Goal: Task Accomplishment & Management: Use online tool/utility

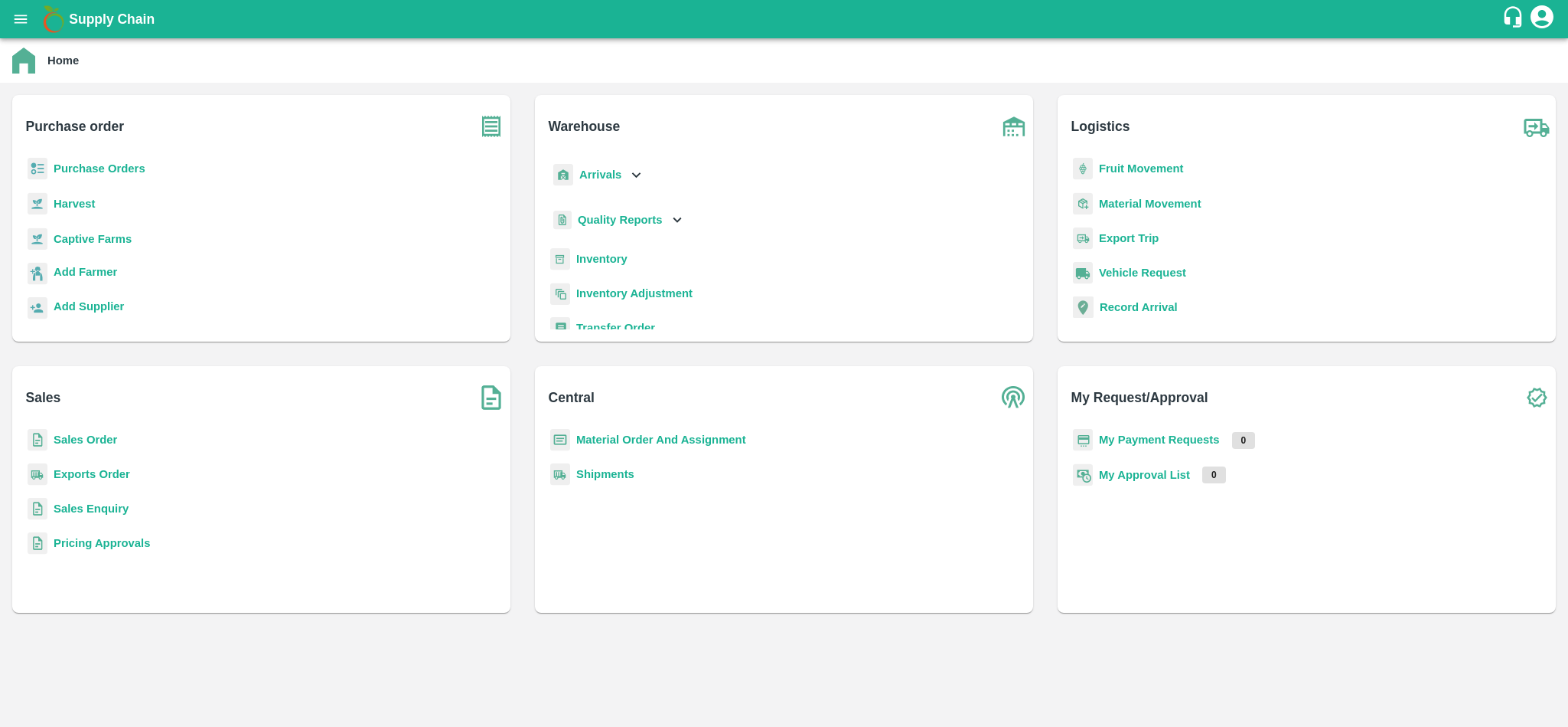
click at [607, 468] on b "Shipments" at bounding box center [605, 474] width 58 height 12
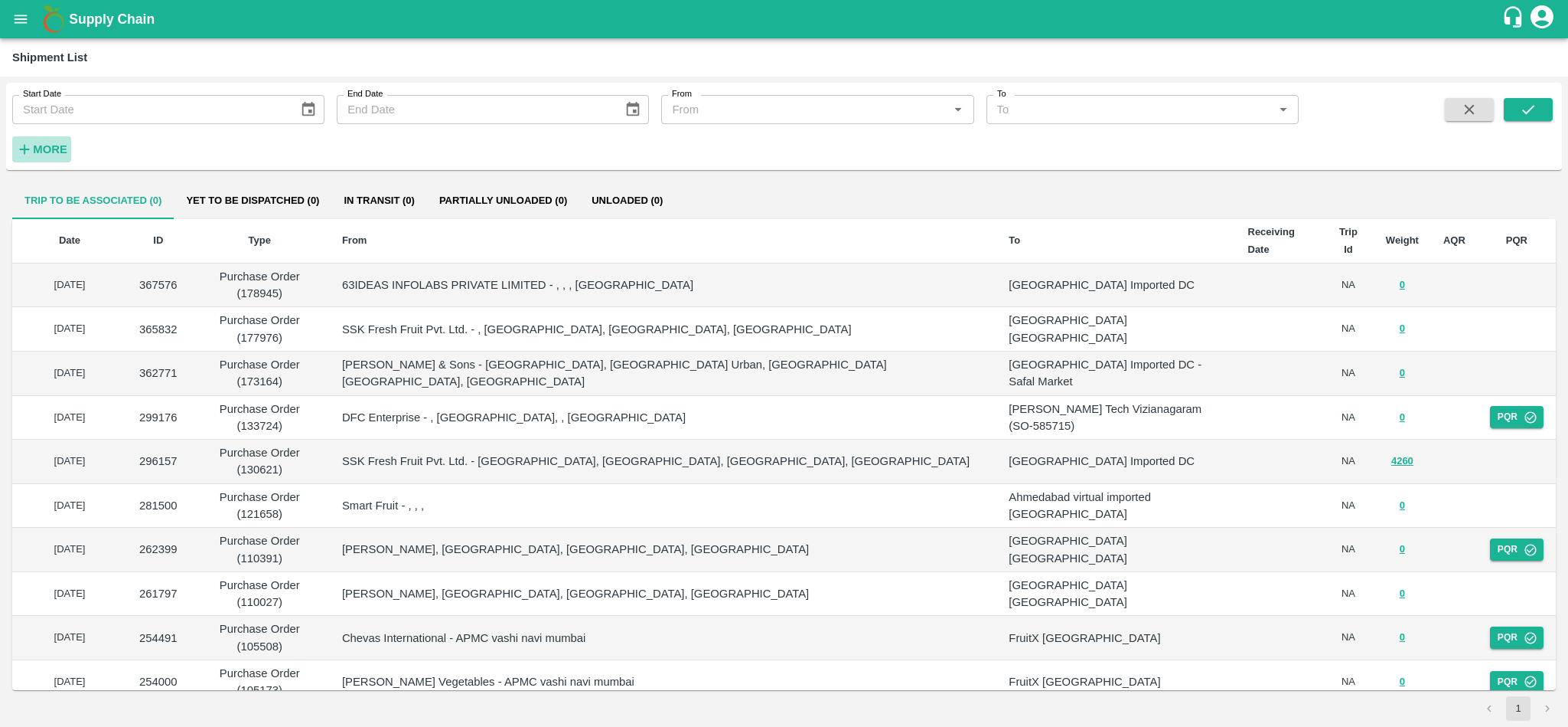
click at [42, 147] on strong "More" at bounding box center [50, 150] width 34 height 12
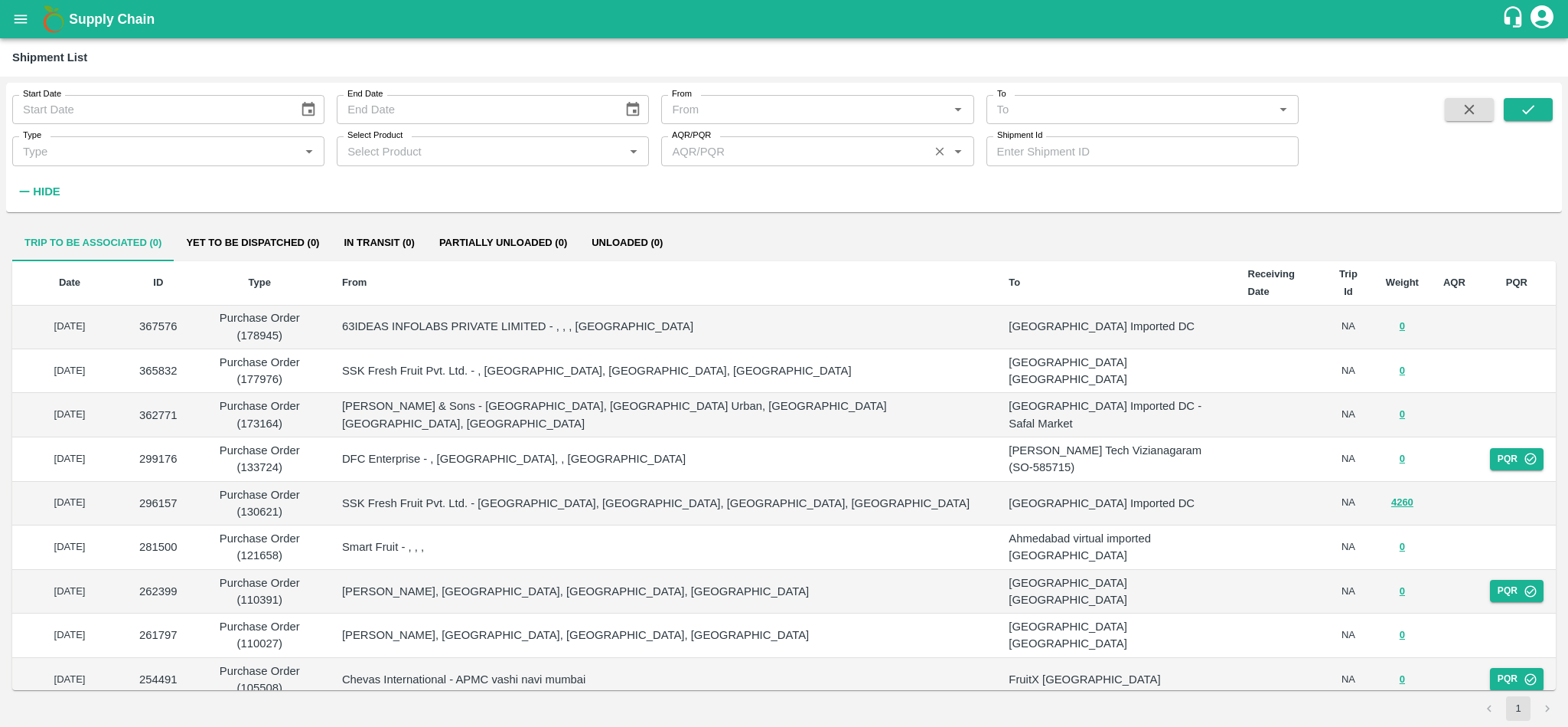
click at [790, 158] on input "AQR/PQR" at bounding box center [795, 151] width 258 height 20
click at [813, 178] on div "Uploaded" at bounding box center [817, 185] width 313 height 26
type input "Uploaded"
click at [551, 147] on input "Select Product" at bounding box center [480, 151] width 278 height 20
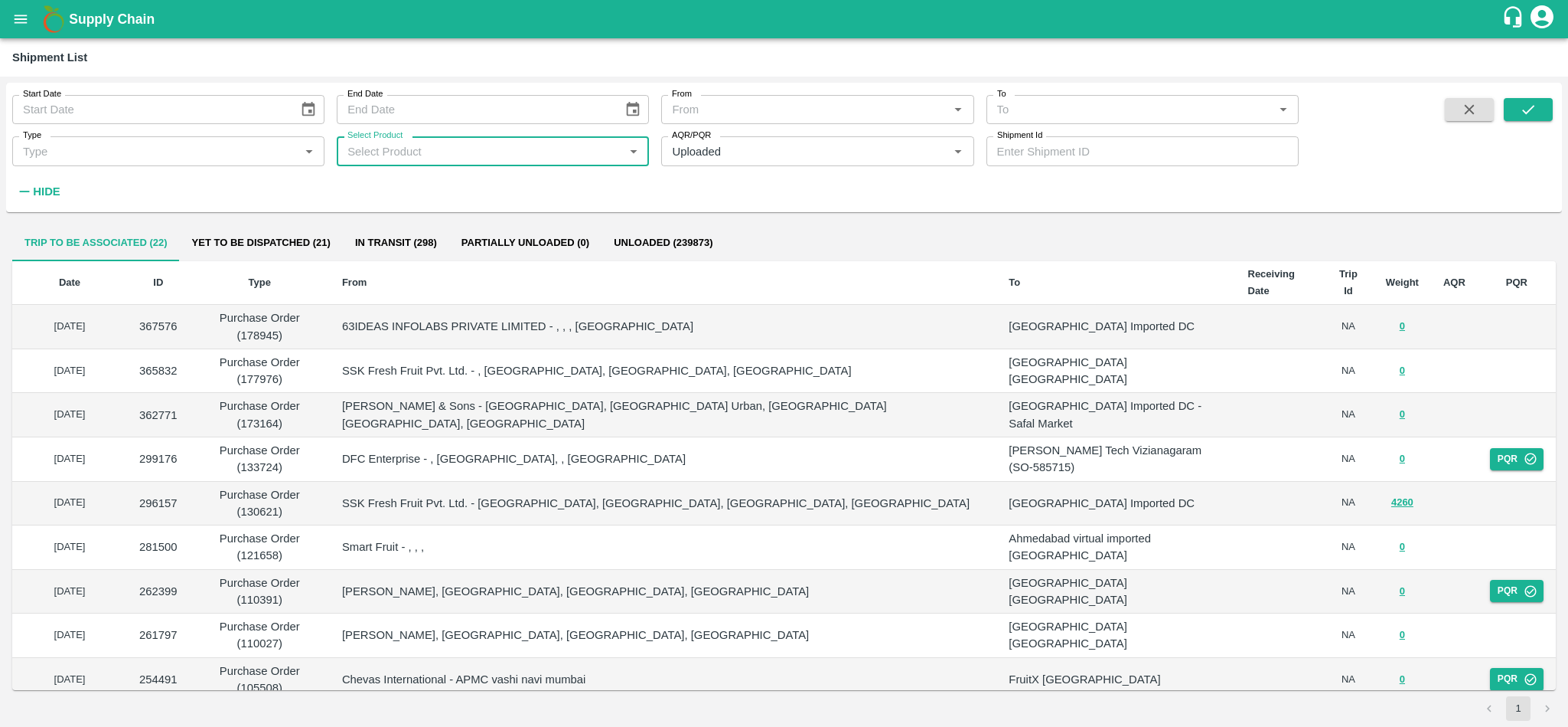
click at [370, 152] on input "Select Product" at bounding box center [480, 151] width 278 height 20
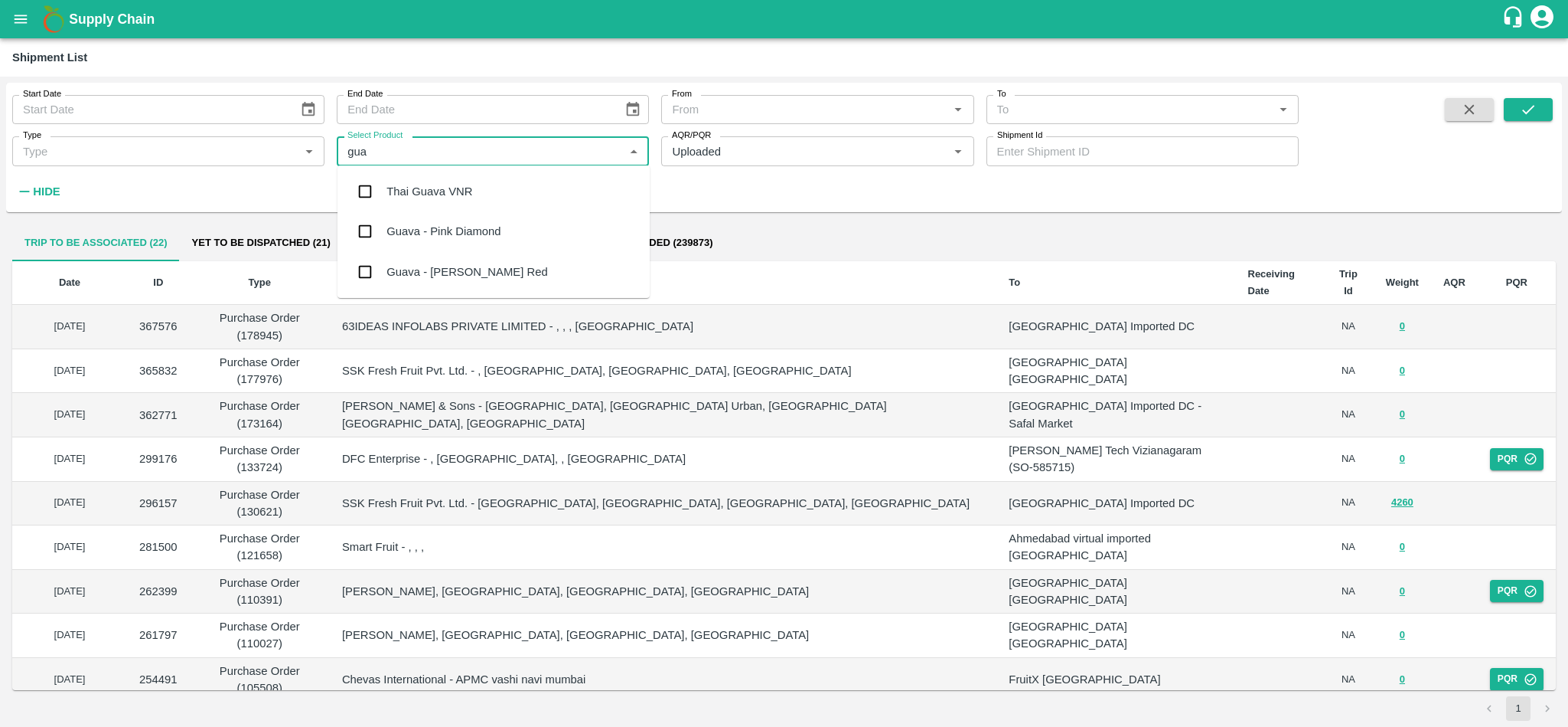
type input "guav"
click at [368, 186] on input "checkbox" at bounding box center [364, 191] width 30 height 30
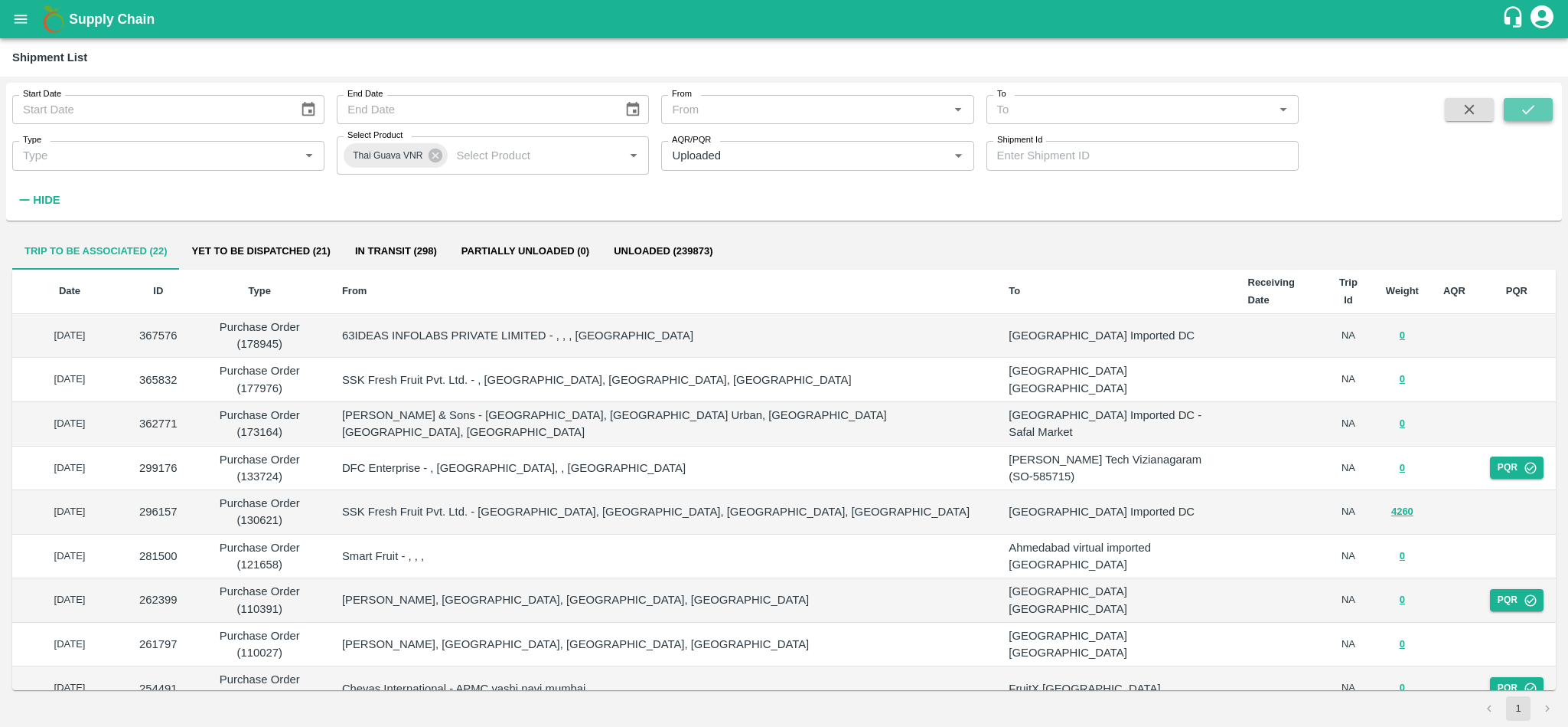
click at [1532, 101] on icon "submit" at bounding box center [1528, 109] width 17 height 17
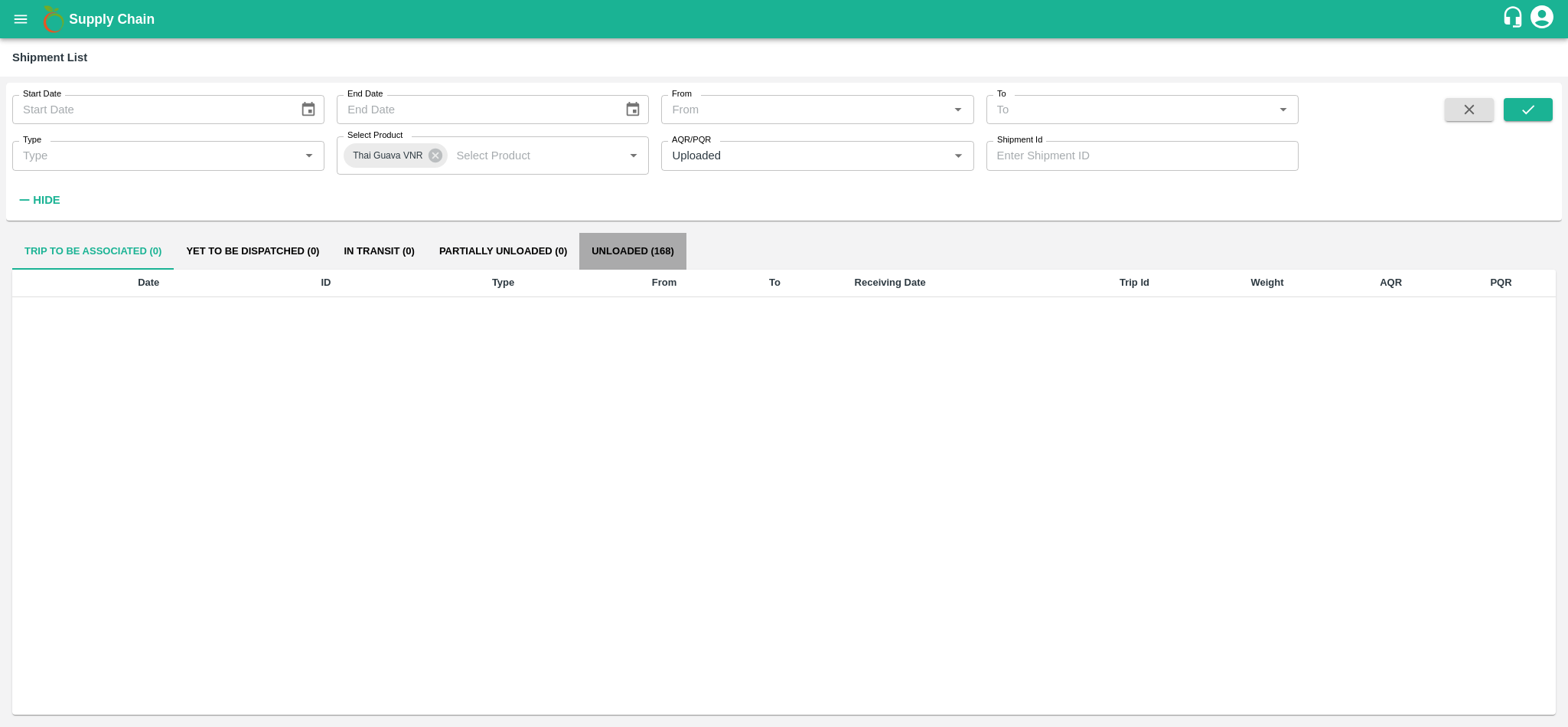
click at [639, 240] on button "Unloaded (168)" at bounding box center [633, 251] width 107 height 36
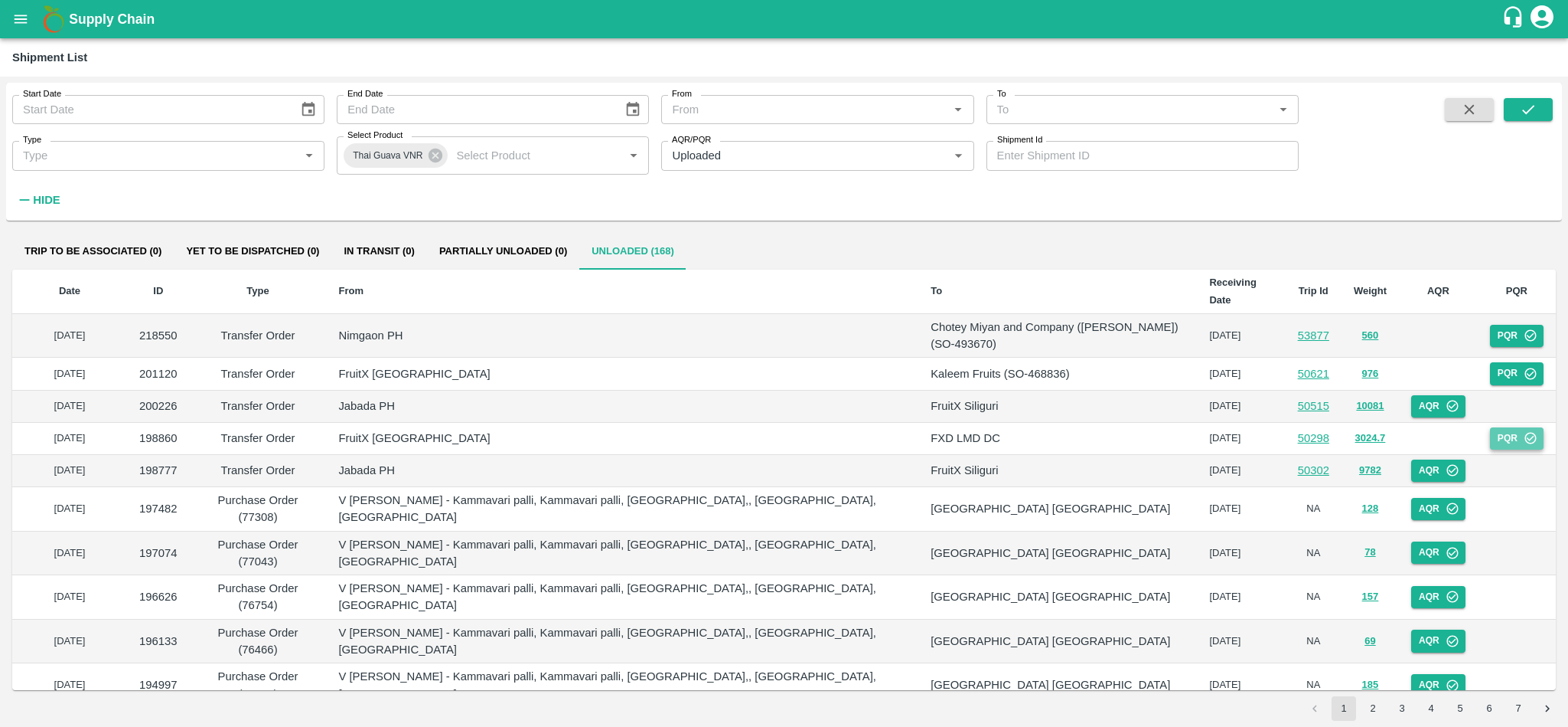
click at [1525, 431] on icon "button" at bounding box center [1531, 438] width 14 height 14
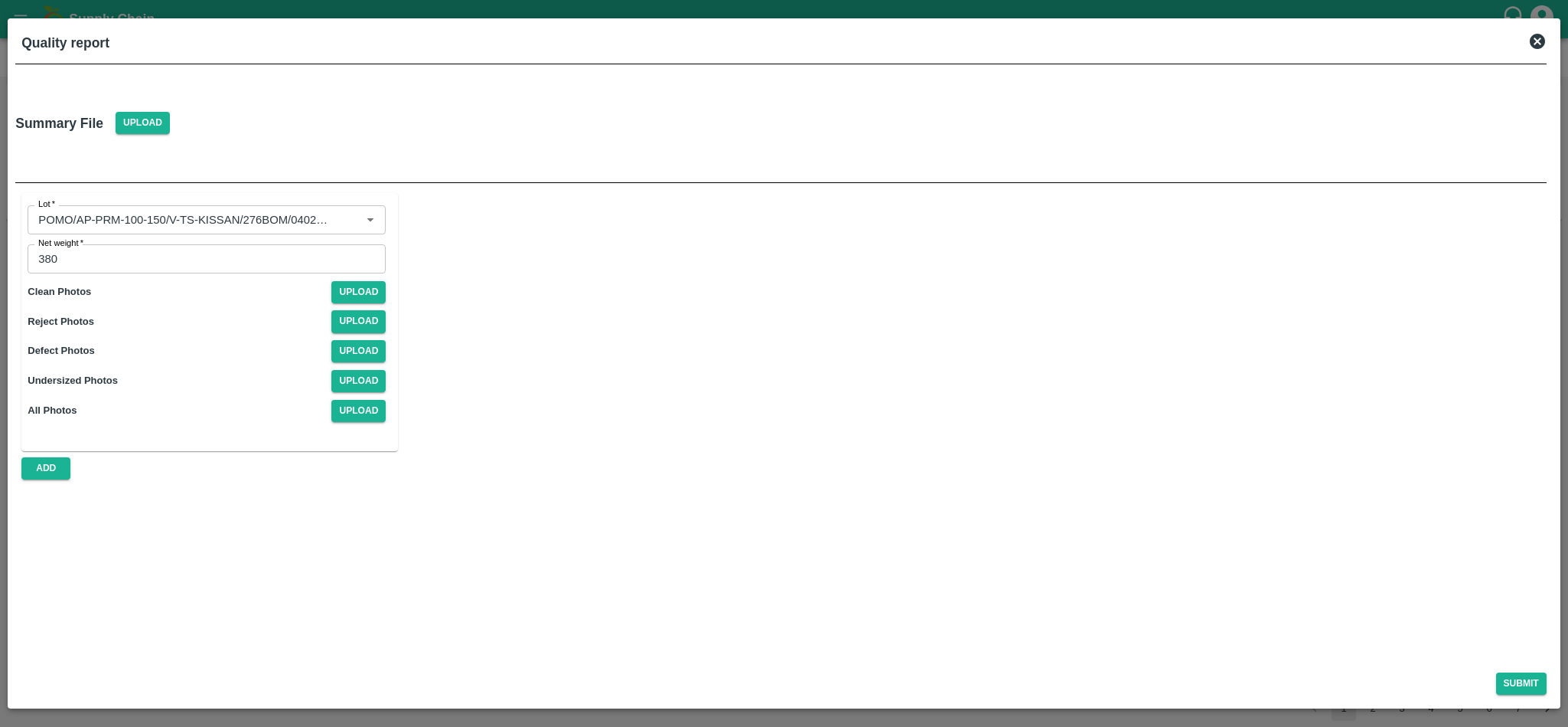
click at [331, 120] on div at bounding box center [291, 123] width 230 height 81
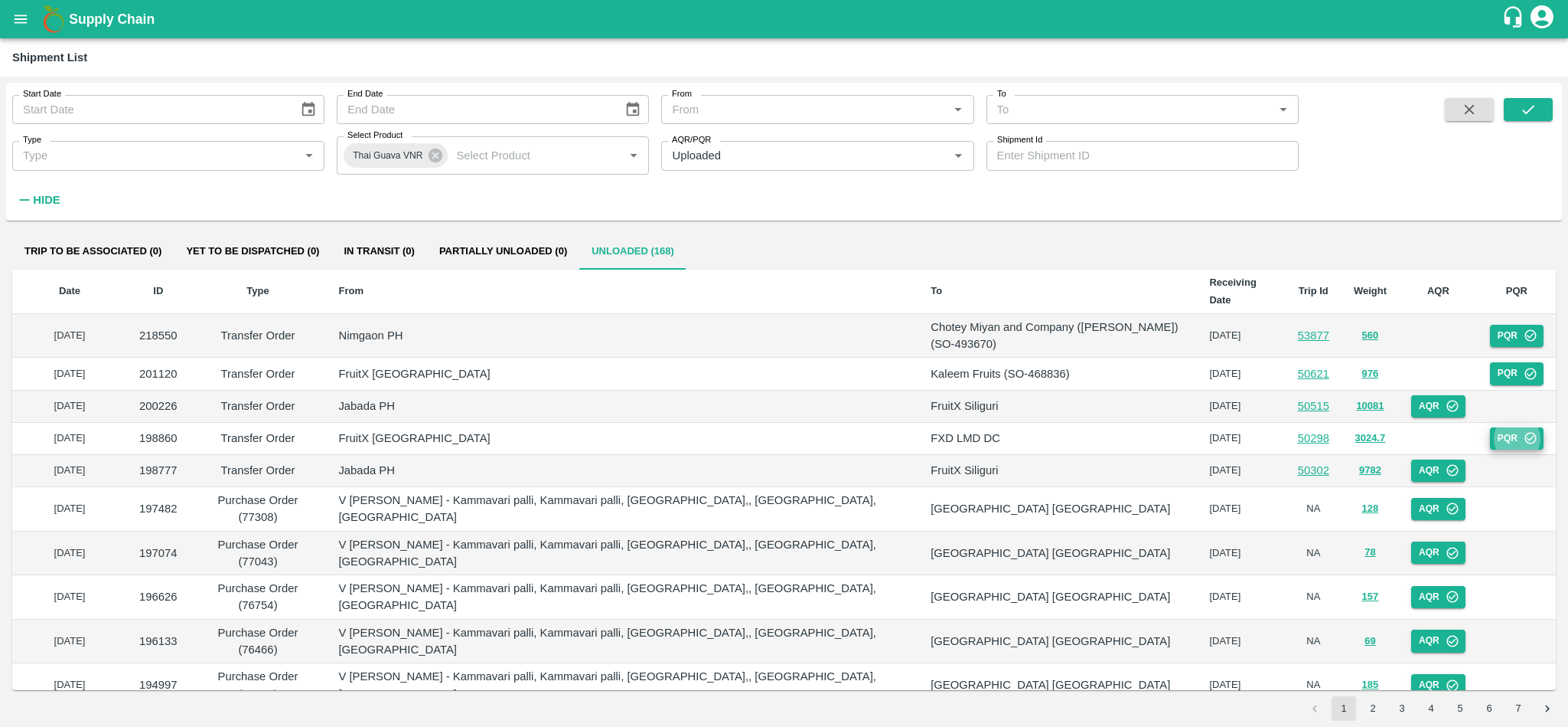
scroll to position [421, 0]
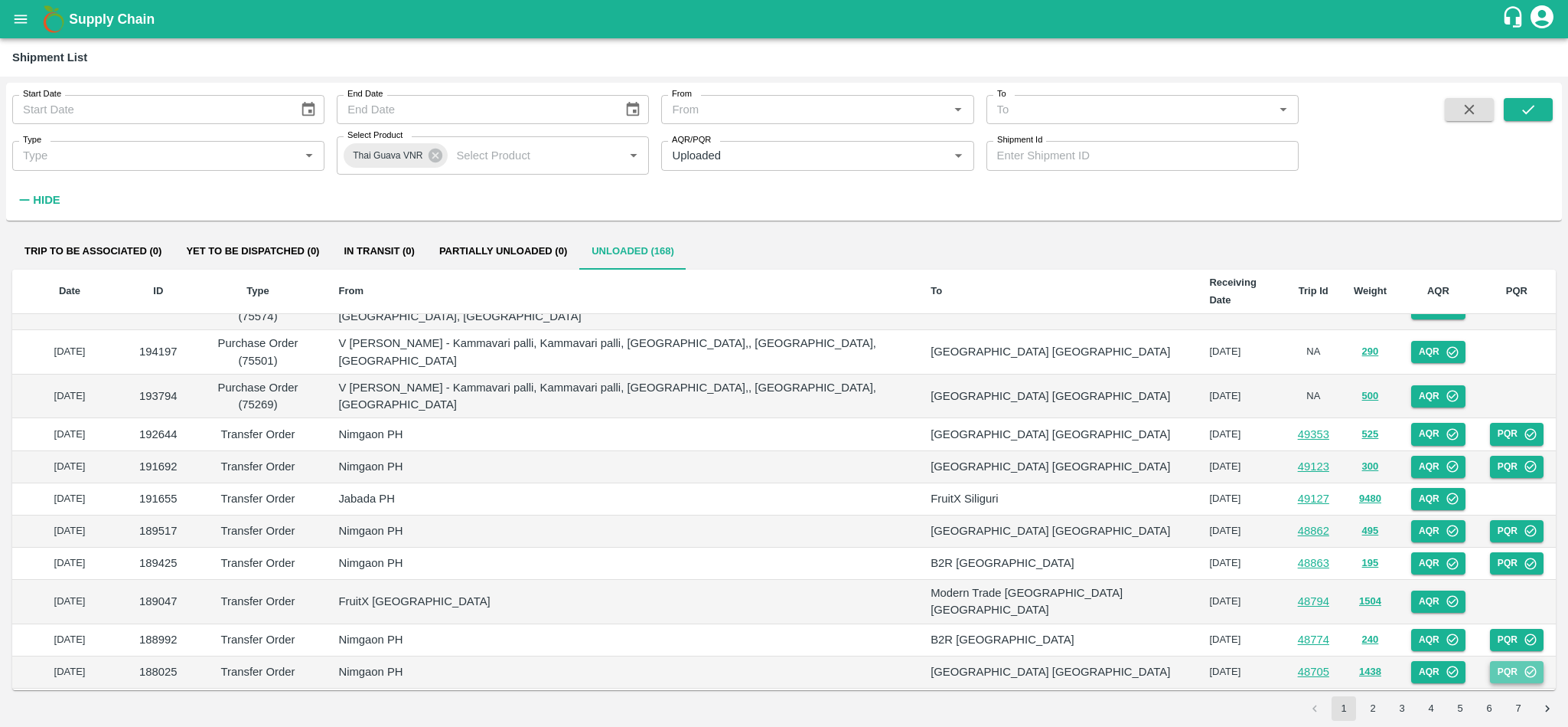
click at [1501, 661] on button "PQR" at bounding box center [1517, 672] width 54 height 23
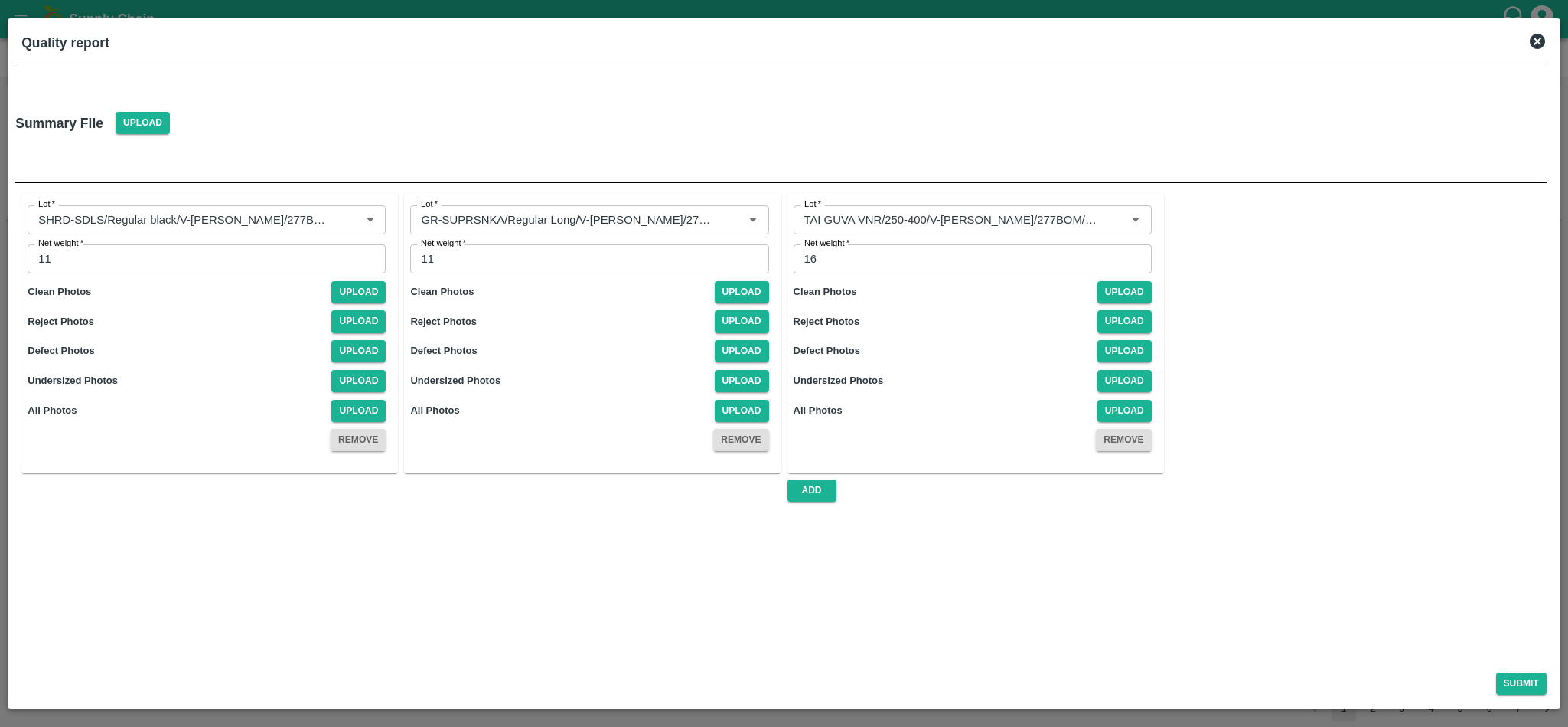
click at [1501, 535] on div "Summary File Upload Lot   * Lot   * Net weight   * 11 Net weight Clean Photos U…" at bounding box center [784, 360] width 1538 height 601
click at [271, 124] on div at bounding box center [291, 123] width 230 height 81
